Goal: Task Accomplishment & Management: Use online tool/utility

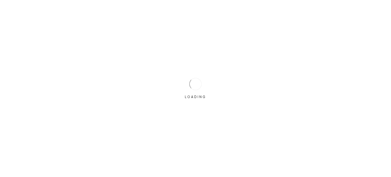
click at [168, 82] on div "LOADING" at bounding box center [195, 88] width 391 height 177
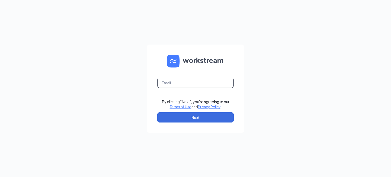
click at [168, 82] on input "text" at bounding box center [195, 83] width 76 height 10
type input "jeaton@meyerfoodsmc.com"
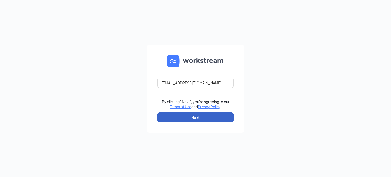
click at [191, 118] on button "Next" at bounding box center [195, 117] width 76 height 10
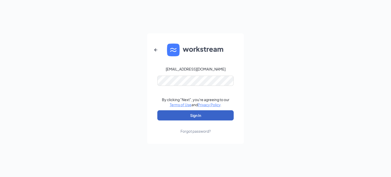
click at [195, 120] on button "Sign In" at bounding box center [195, 115] width 76 height 10
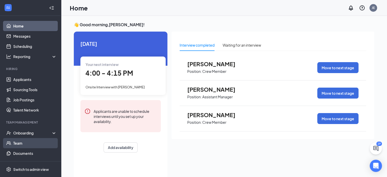
click at [32, 140] on link "Team" at bounding box center [35, 143] width 44 height 10
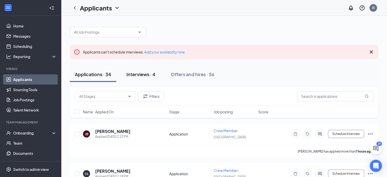
click at [154, 74] on div "Interviews · 4" at bounding box center [141, 74] width 29 height 6
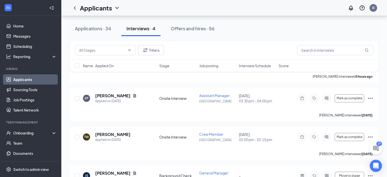
scroll to position [101, 0]
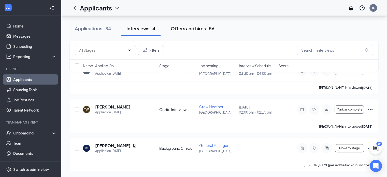
click at [193, 30] on div "Offers and hires · 56" at bounding box center [193, 28] width 44 height 6
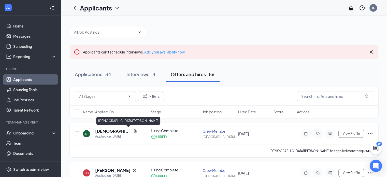
click at [107, 131] on h5 "[DEMOGRAPHIC_DATA][PERSON_NAME]" at bounding box center [113, 131] width 36 height 6
click at [133, 131] on icon "Document" at bounding box center [135, 131] width 4 height 4
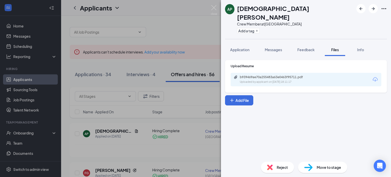
click at [271, 75] on div "b939469ae70a255483a63e0463f95711.pdf" at bounding box center [275, 77] width 71 height 4
click at [214, 11] on img at bounding box center [214, 10] width 6 height 10
